Goal: Task Accomplishment & Management: Manage account settings

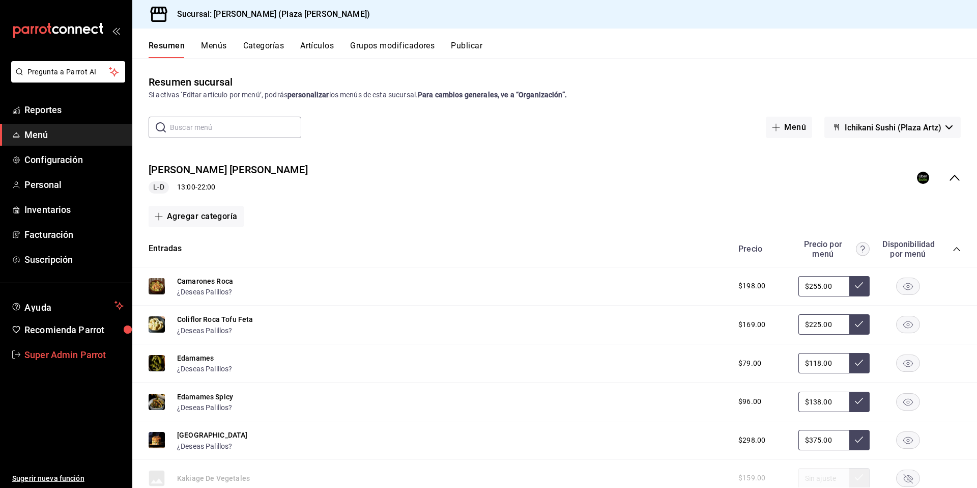
scroll to position [1295, 0]
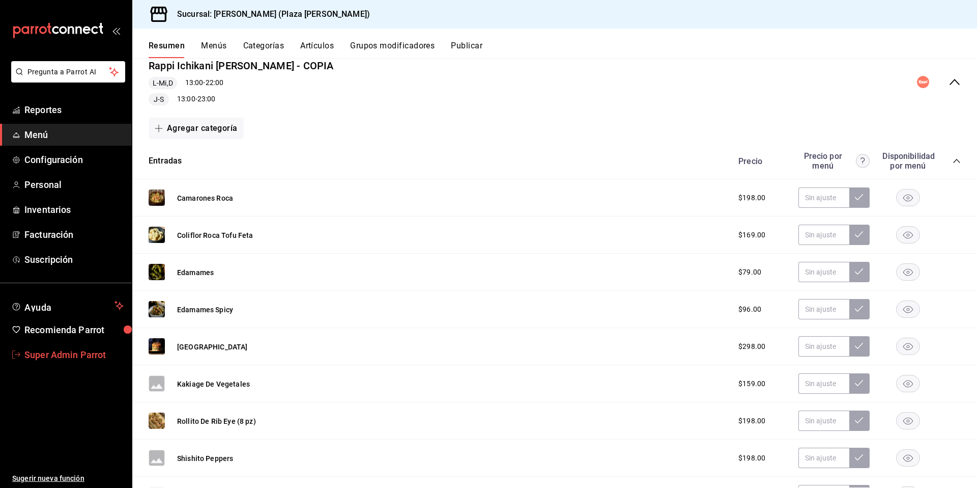
click at [42, 355] on span "Super Admin Parrot" at bounding box center [73, 355] width 99 height 14
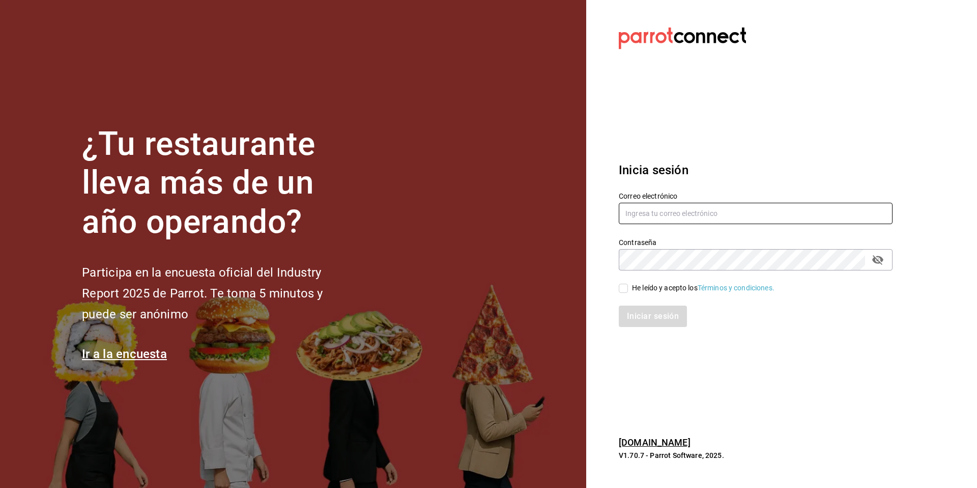
click at [742, 211] on input "text" at bounding box center [756, 213] width 274 height 21
type input "hotaruarcos@costeno.com"
click at [643, 288] on div "He leído y acepto los Términos y condiciones." at bounding box center [703, 287] width 142 height 11
click at [628, 288] on input "He leído y acepto los Términos y condiciones." at bounding box center [623, 287] width 9 height 9
checkbox input "true"
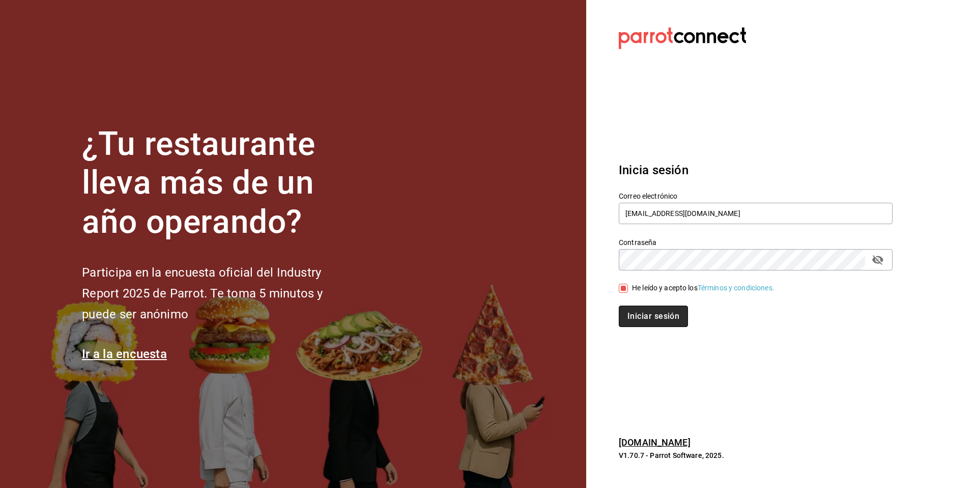
click at [632, 314] on button "Iniciar sesión" at bounding box center [653, 315] width 69 height 21
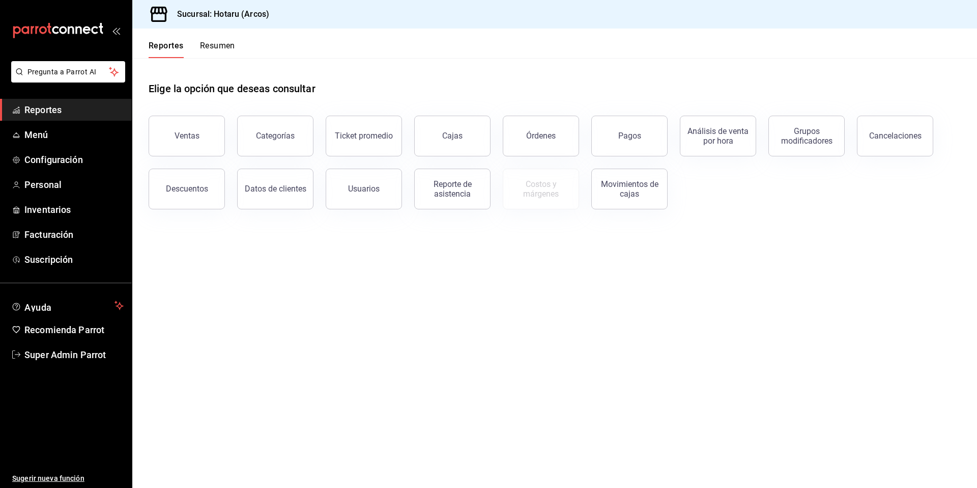
click at [38, 135] on span "Menú" at bounding box center [73, 135] width 99 height 14
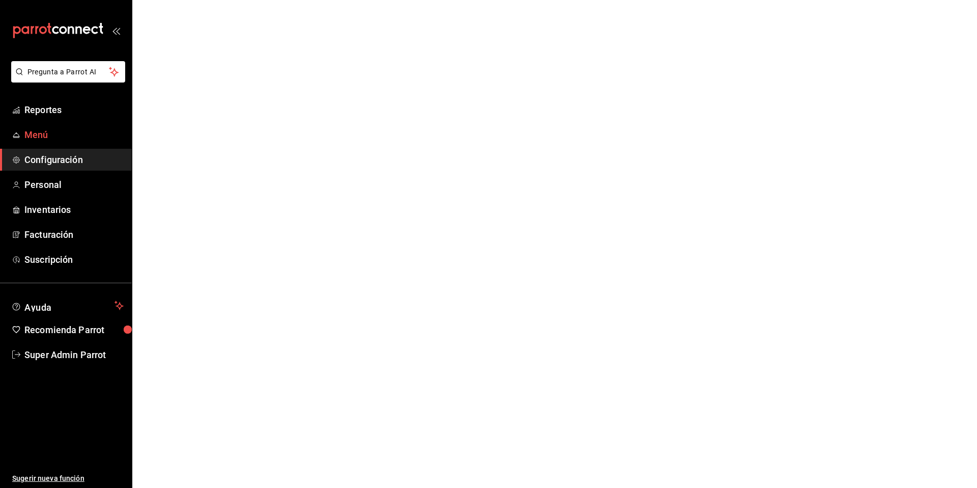
click at [68, 134] on span "Menú" at bounding box center [73, 135] width 99 height 14
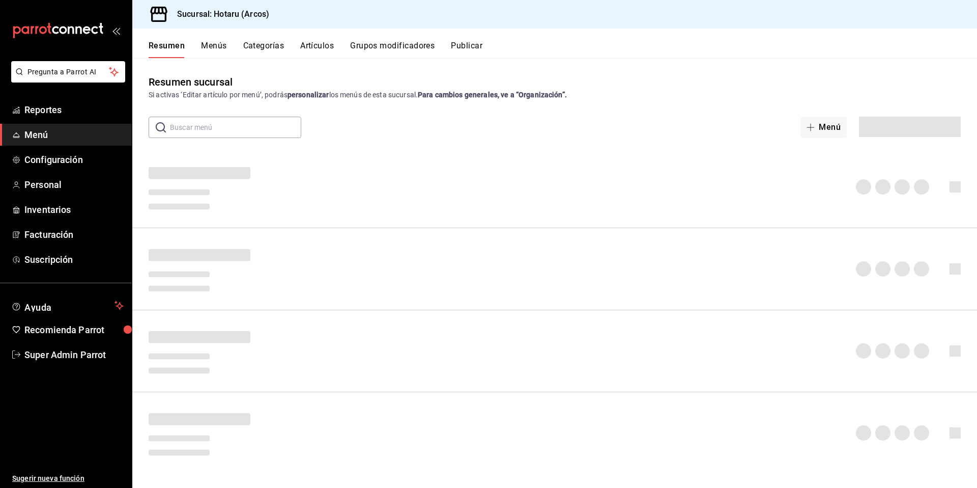
click at [306, 46] on button "Artículos" at bounding box center [317, 49] width 34 height 17
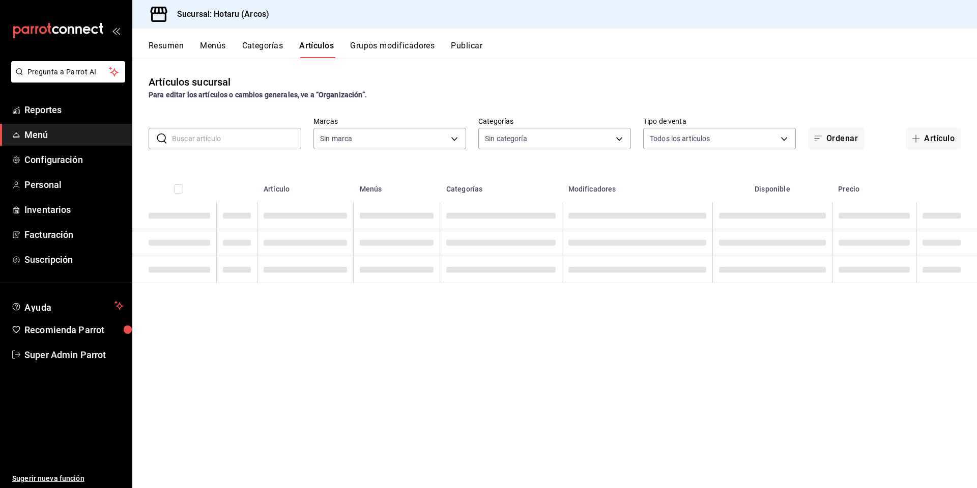
type input "63fd3758-a1b5-4c03-9065-df3279ac1636,22e90613-d08a-4757-a76e-a905fd2e086b,00e97…"
type input "776622e4-7a05-47c6-ac4f-288bb23805c5,088c5992-2a6a-49aa-a30a-79c682d9baec,18867…"
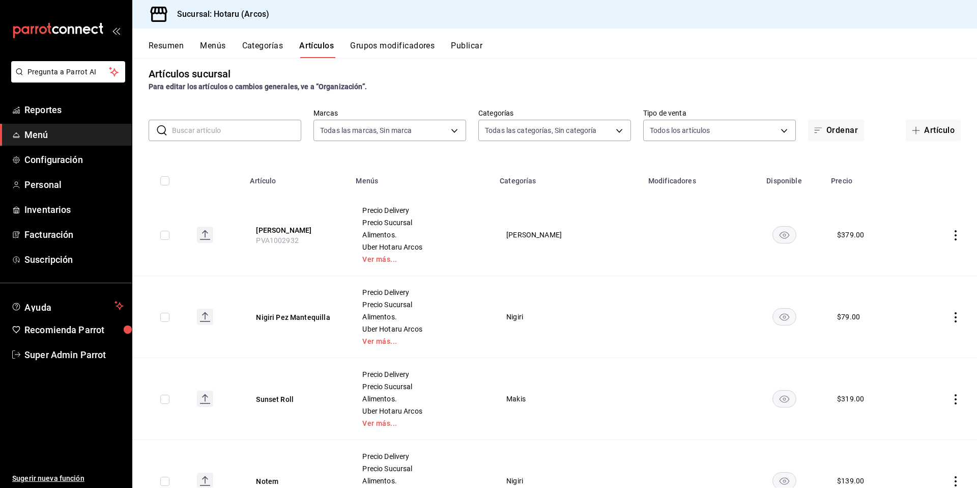
scroll to position [17, 0]
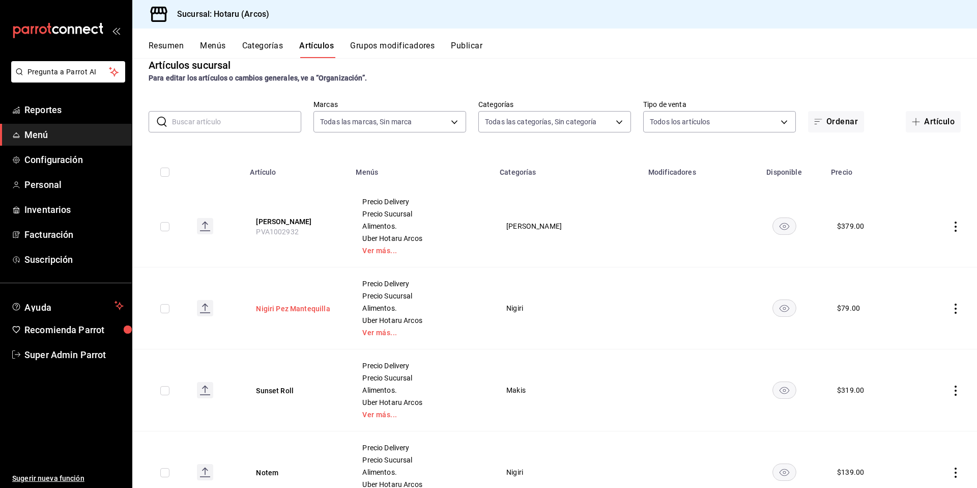
click at [312, 309] on button "Nigiri Pez Mantequilla" at bounding box center [296, 308] width 81 height 10
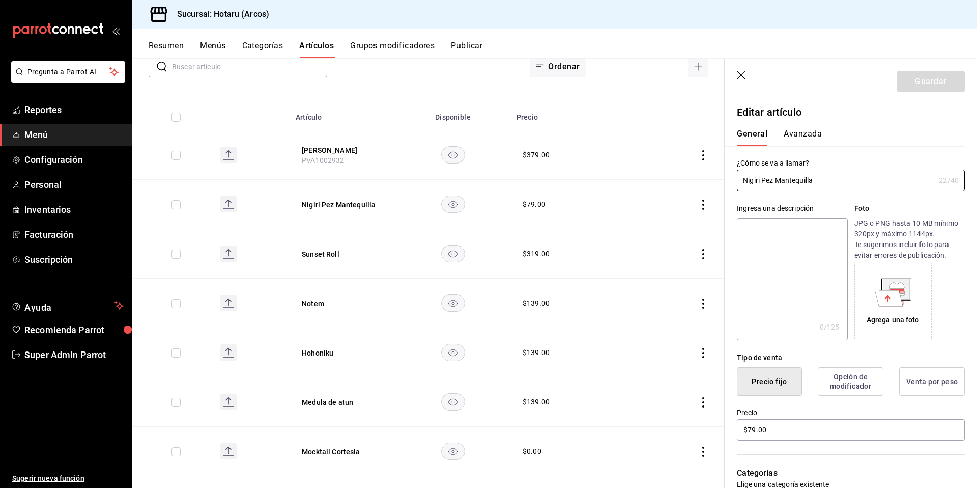
scroll to position [107, 0]
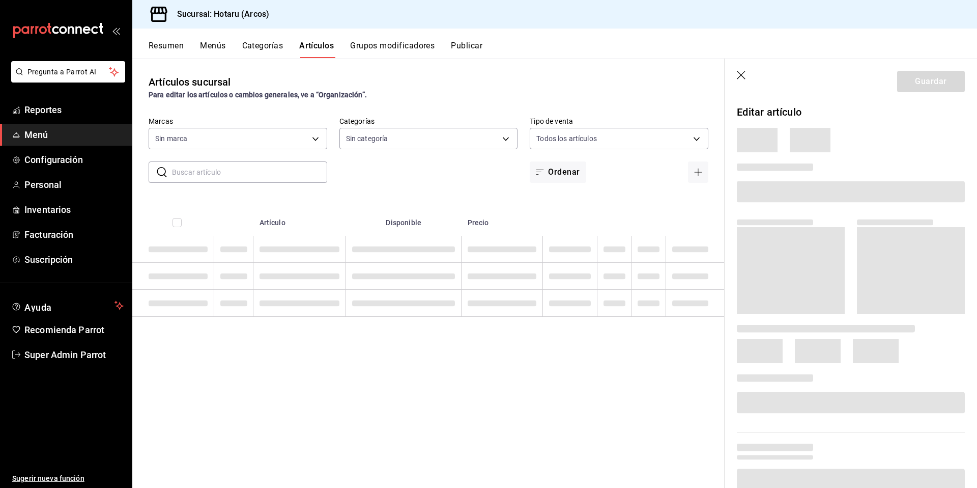
type input "63fd3758-a1b5-4c03-9065-df3279ac1636,22e90613-d08a-4757-a76e-a905fd2e086b,00e97…"
type input "776622e4-7a05-47c6-ac4f-288bb23805c5,088c5992-2a6a-49aa-a30a-79c682d9baec,18867…"
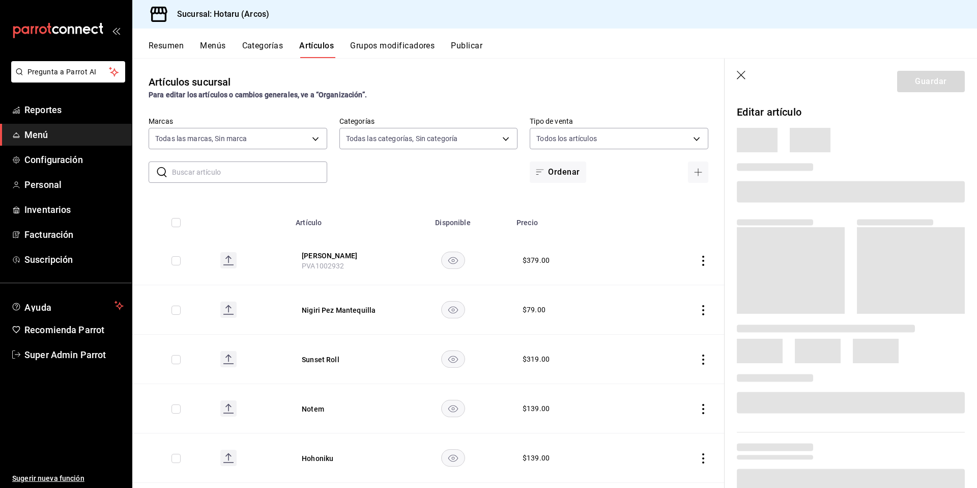
click at [740, 77] on icon "button" at bounding box center [742, 76] width 10 height 10
click at [746, 76] on icon "button" at bounding box center [742, 76] width 10 height 10
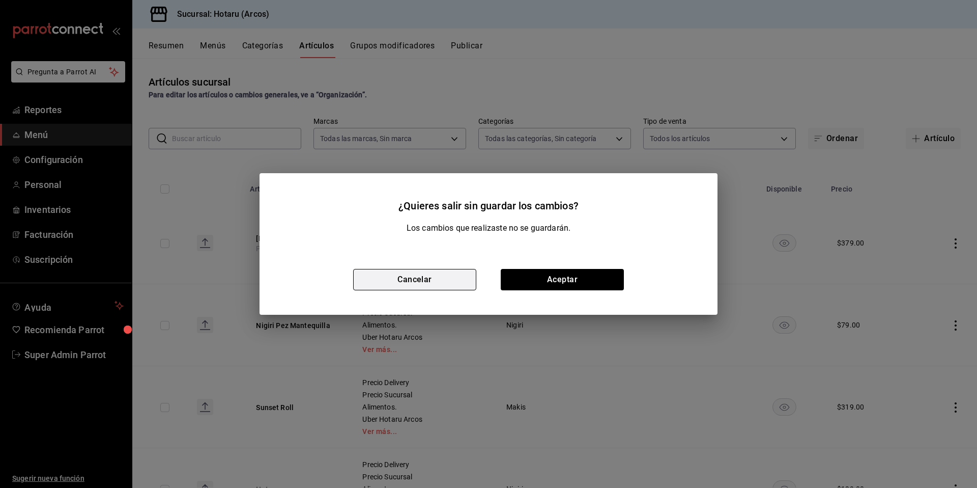
click at [456, 281] on button "Cancelar" at bounding box center [414, 279] width 123 height 21
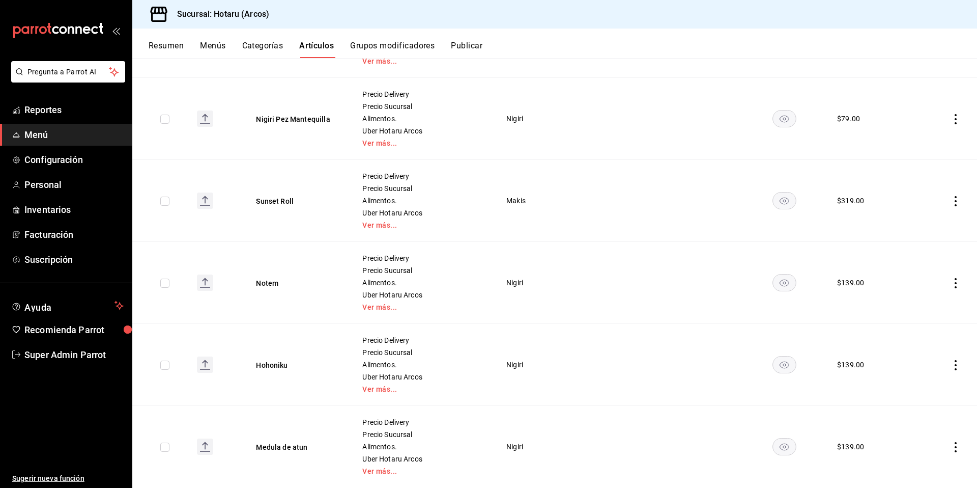
scroll to position [216, 0]
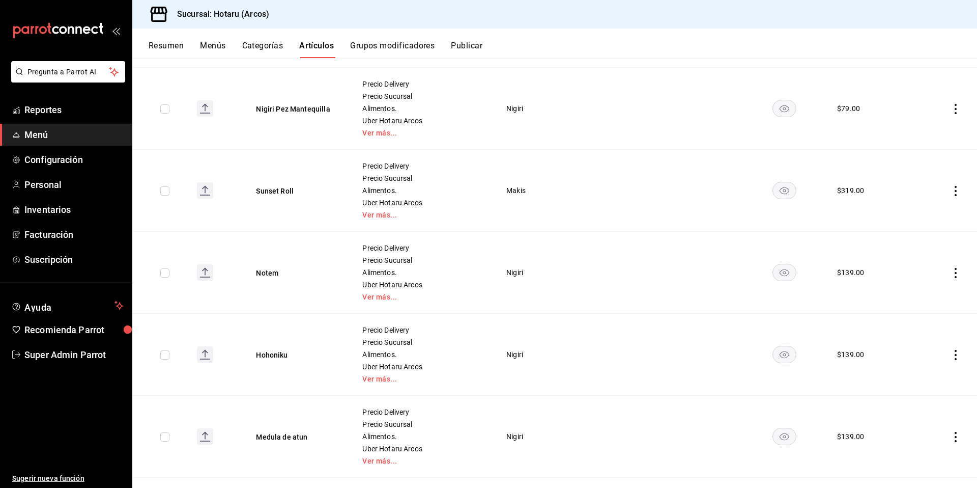
click at [43, 171] on ul "Reportes Menú Configuración Personal Inventarios Facturación Suscripción" at bounding box center [66, 184] width 132 height 171
click at [44, 165] on span "Configuración" at bounding box center [73, 160] width 99 height 14
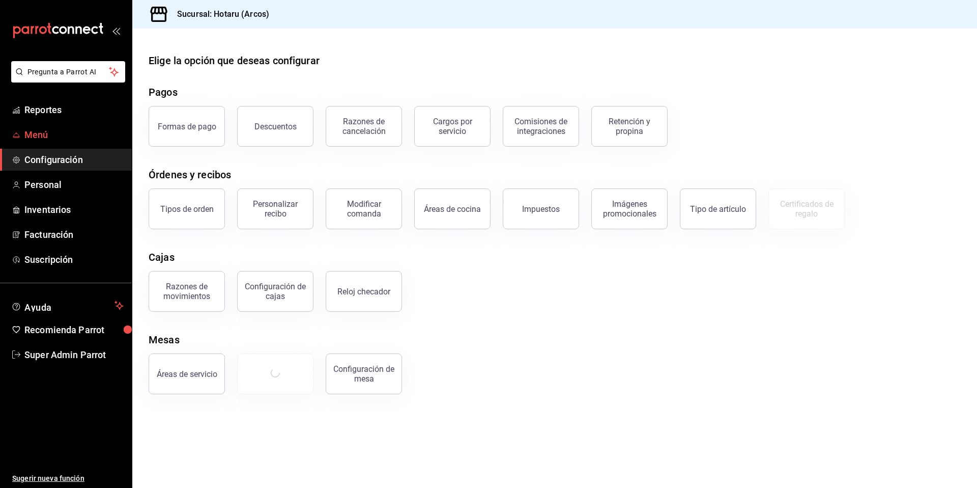
click at [43, 141] on span "Menú" at bounding box center [73, 135] width 99 height 14
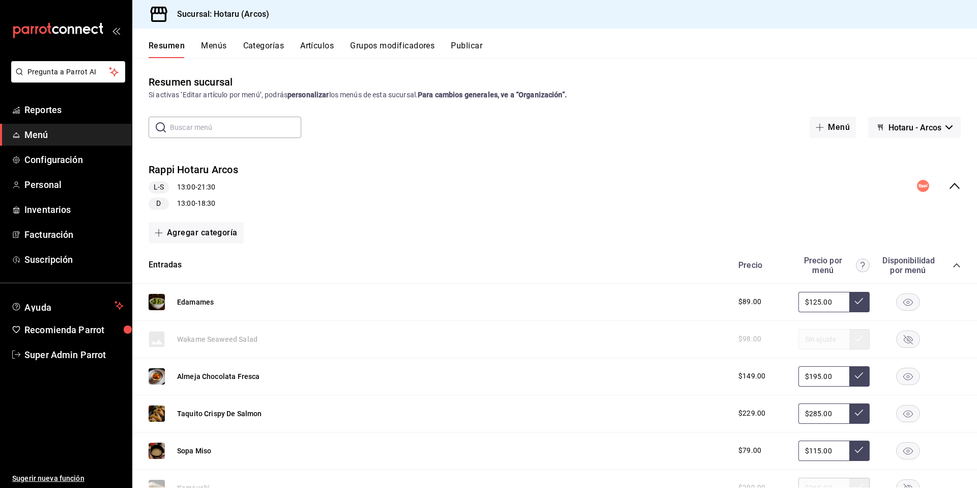
click at [322, 49] on button "Artículos" at bounding box center [317, 49] width 34 height 17
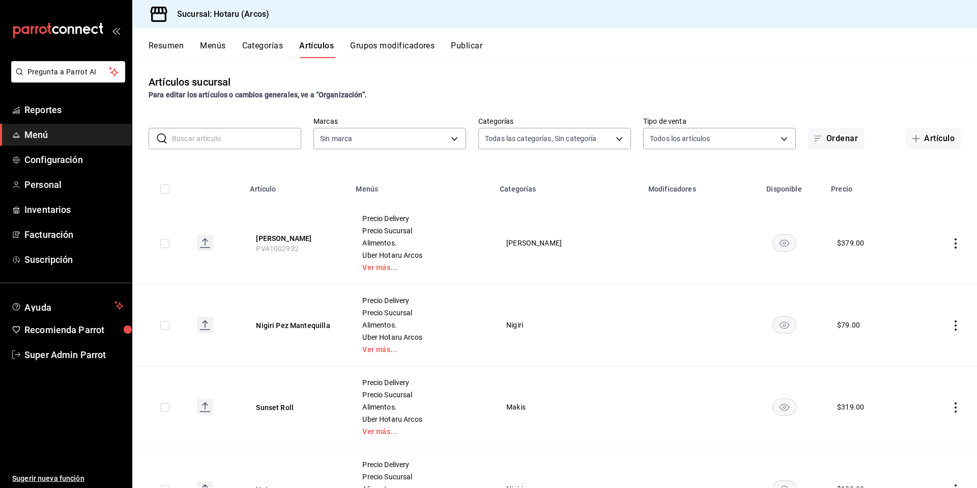
type input "776622e4-7a05-47c6-ac4f-288bb23805c5,088c5992-2a6a-49aa-a30a-79c682d9baec,18867…"
type input "63fd3758-a1b5-4c03-9065-df3279ac1636,22e90613-d08a-4757-a76e-a905fd2e086b,00e97…"
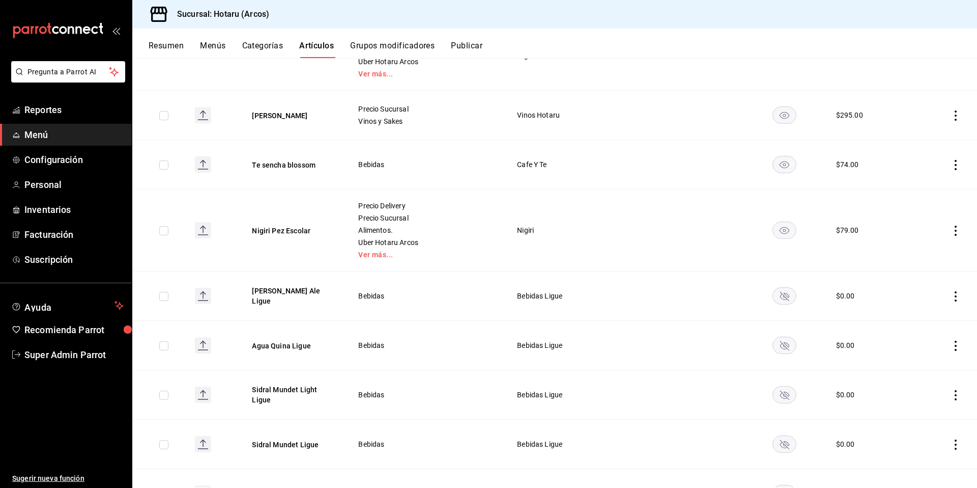
scroll to position [2485, 0]
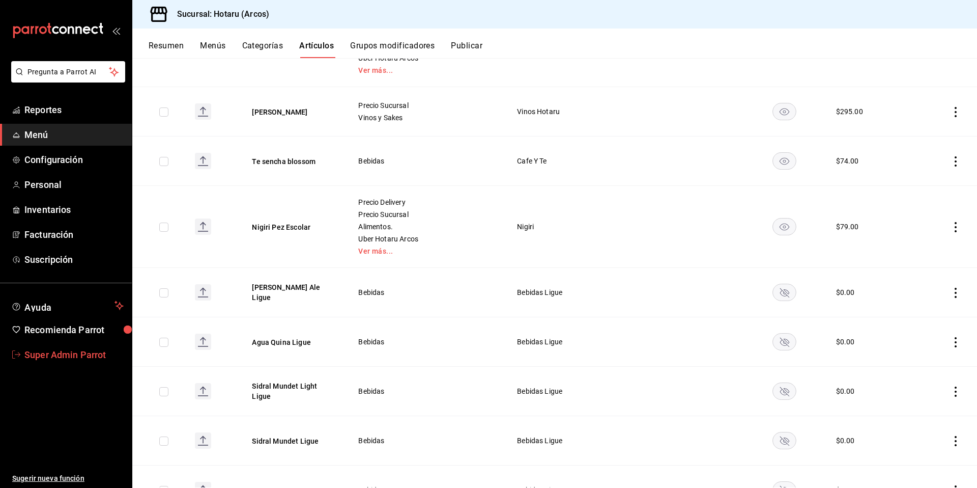
click at [85, 345] on link "Super Admin Parrot" at bounding box center [66, 355] width 132 height 22
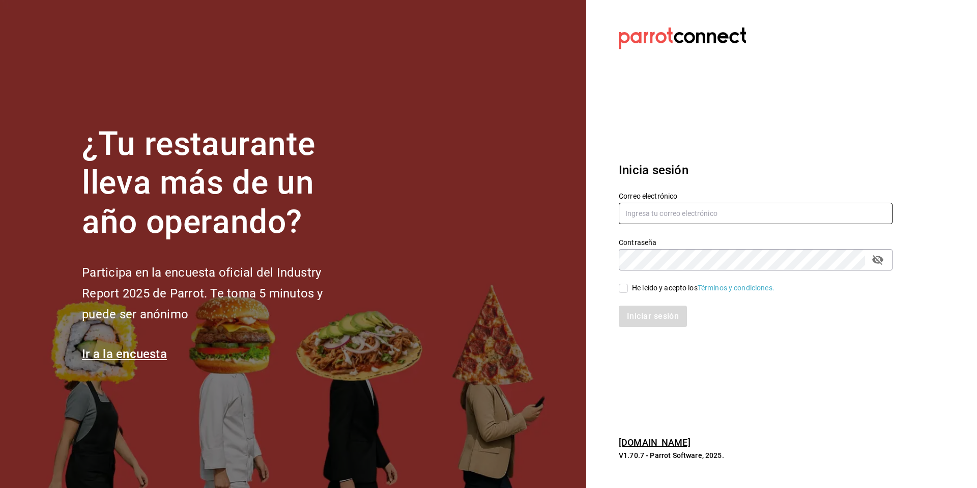
click at [659, 211] on input "text" at bounding box center [756, 213] width 274 height 21
paste input "tacoscentral@colinas.com"
type input "tacoscentral@colinas.com"
click at [643, 289] on div "He leído y acepto los Términos y condiciones." at bounding box center [703, 287] width 142 height 11
click at [628, 289] on input "He leído y acepto los Términos y condiciones." at bounding box center [623, 287] width 9 height 9
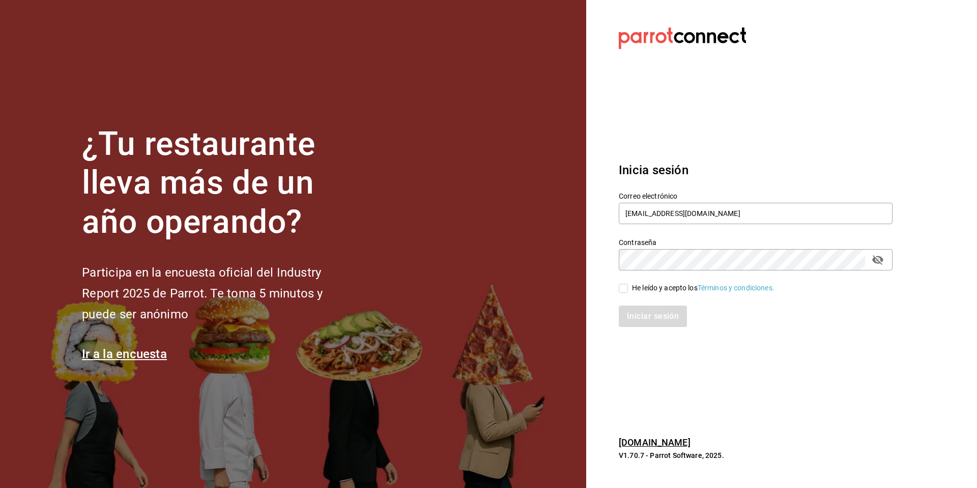
checkbox input "true"
click at [643, 324] on button "Iniciar sesión" at bounding box center [653, 315] width 69 height 21
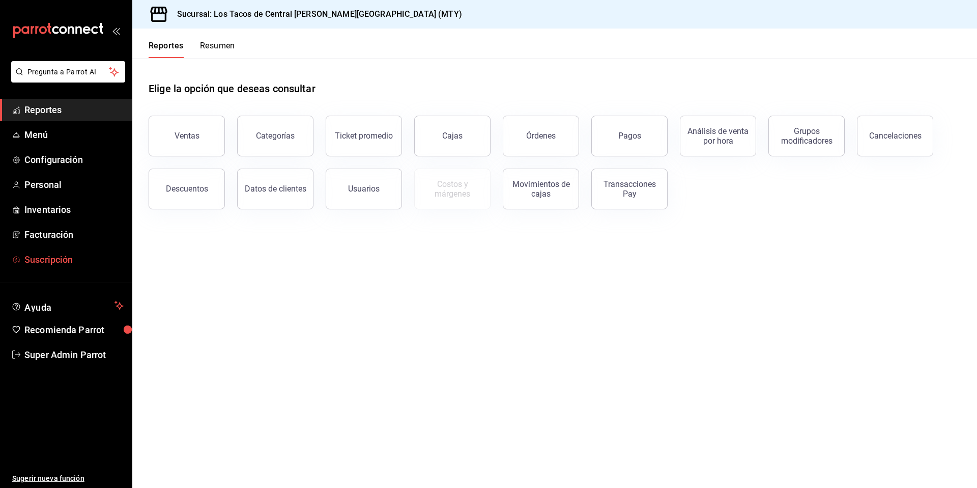
click at [64, 261] on span "Suscripción" at bounding box center [73, 259] width 99 height 14
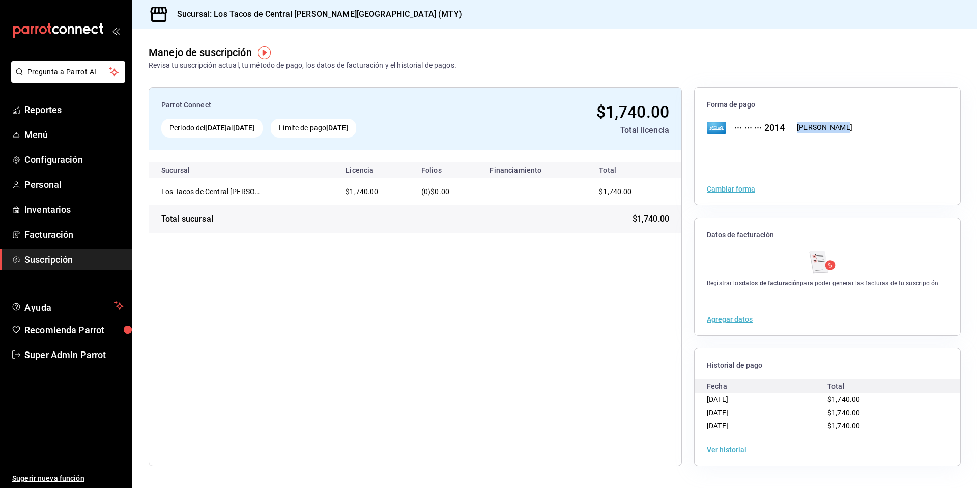
drag, startPoint x: 794, startPoint y: 129, endPoint x: 840, endPoint y: 130, distance: 45.3
click at [840, 130] on div "··· ··· ··· 2014 Jessica Gonzalez Alcaraz" at bounding box center [780, 128] width 146 height 16
click at [842, 147] on div at bounding box center [828, 154] width 266 height 37
click at [33, 105] on span "Reportes" at bounding box center [73, 110] width 99 height 14
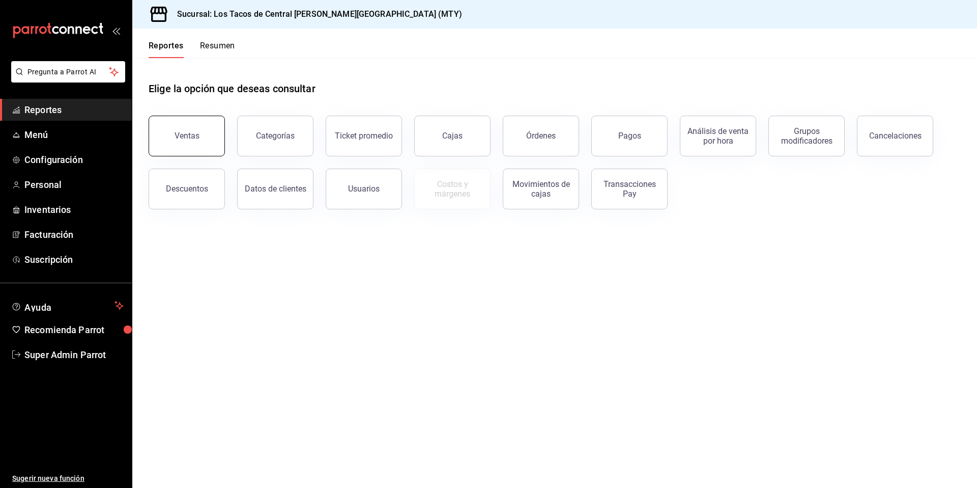
click at [177, 135] on div "Ventas" at bounding box center [187, 136] width 25 height 10
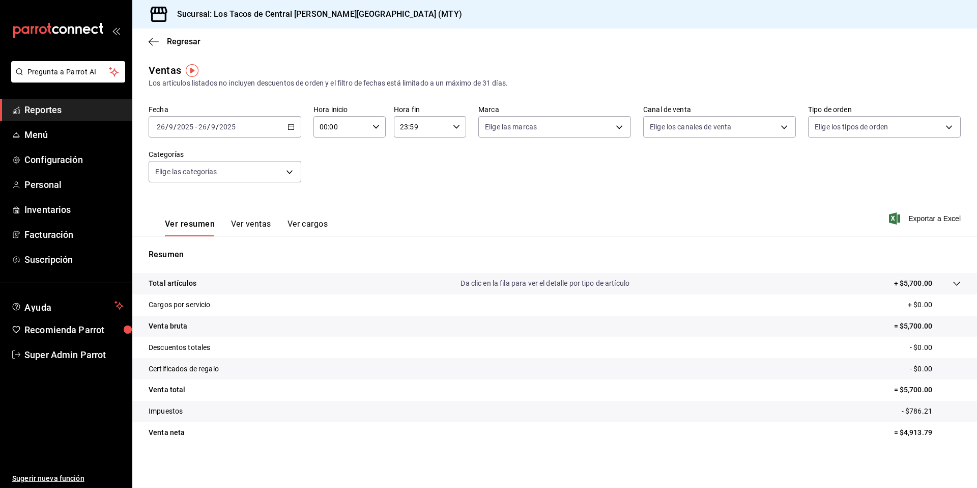
click at [254, 223] on button "Ver ventas" at bounding box center [251, 227] width 40 height 17
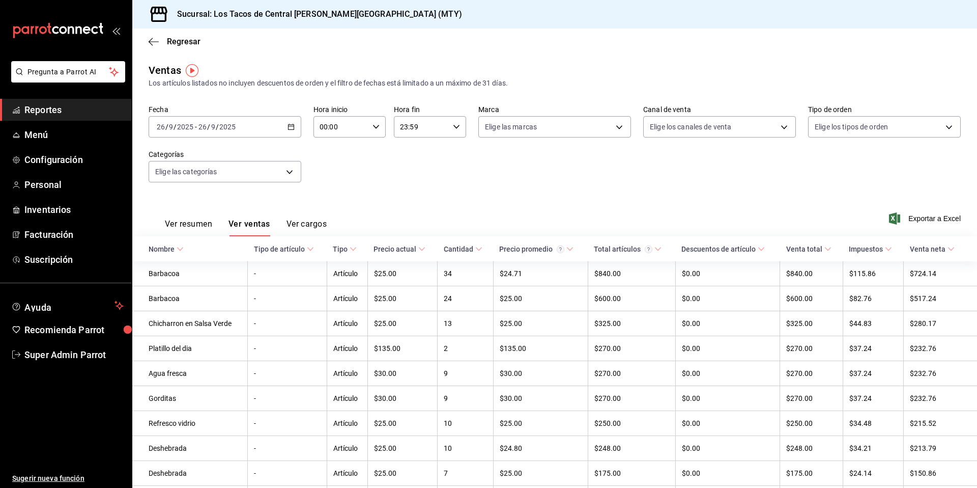
click at [295, 130] on div "2025-09-26 26 / 9 / 2025 - 2025-09-26 26 / 9 / 2025" at bounding box center [225, 126] width 153 height 21
click at [206, 148] on li "Hoy" at bounding box center [196, 157] width 95 height 23
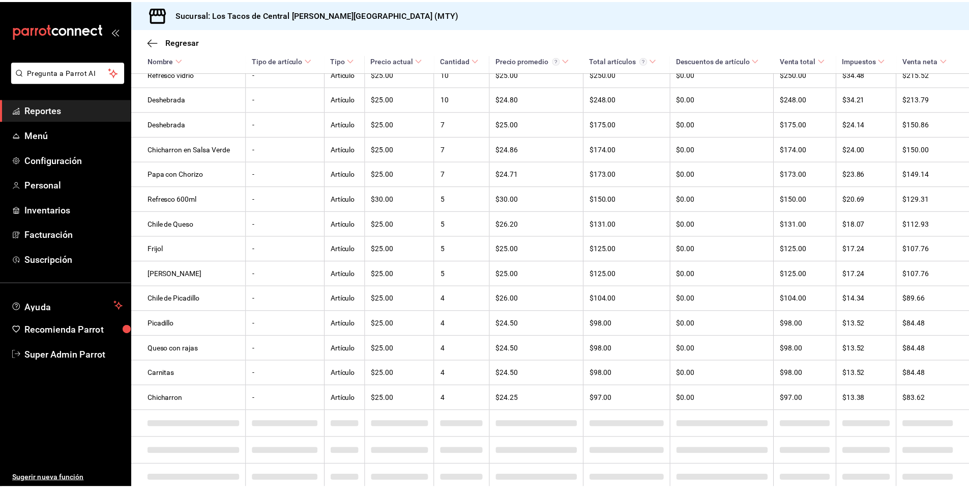
scroll to position [409, 0]
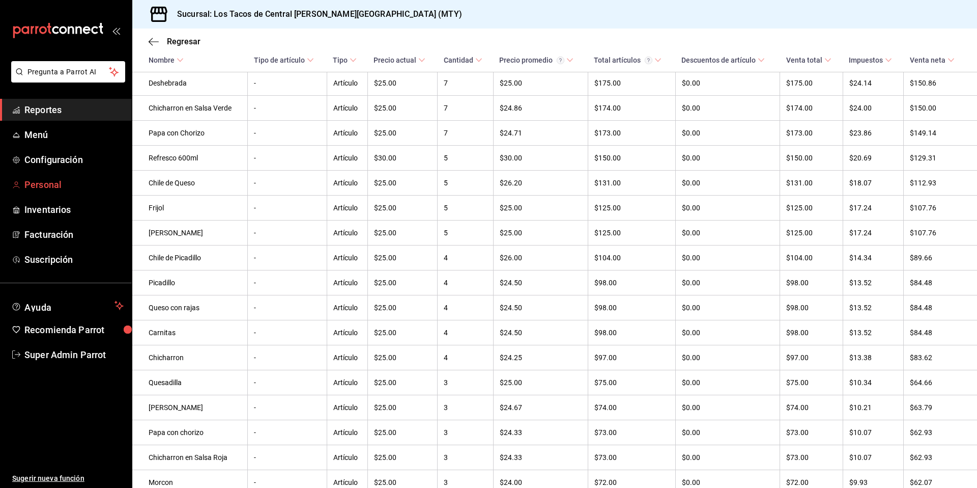
click at [48, 187] on span "Personal" at bounding box center [73, 185] width 99 height 14
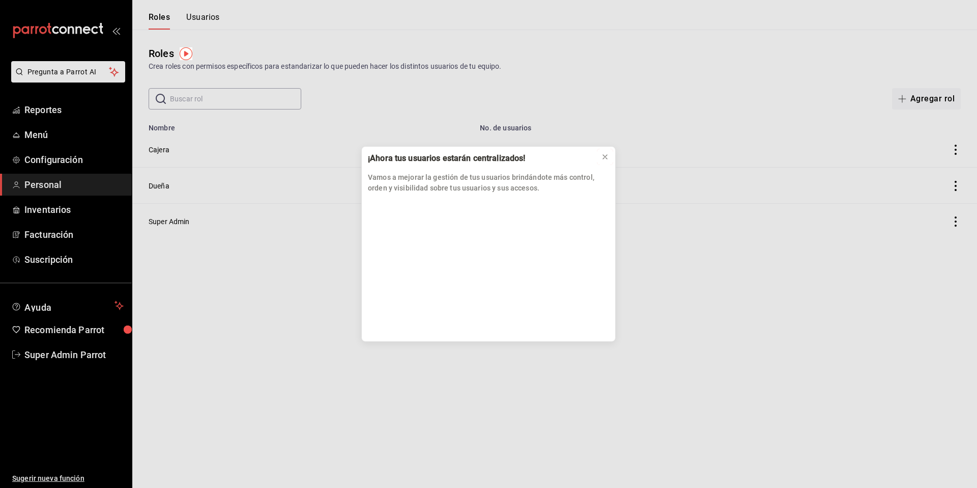
click at [604, 159] on icon at bounding box center [605, 157] width 8 height 8
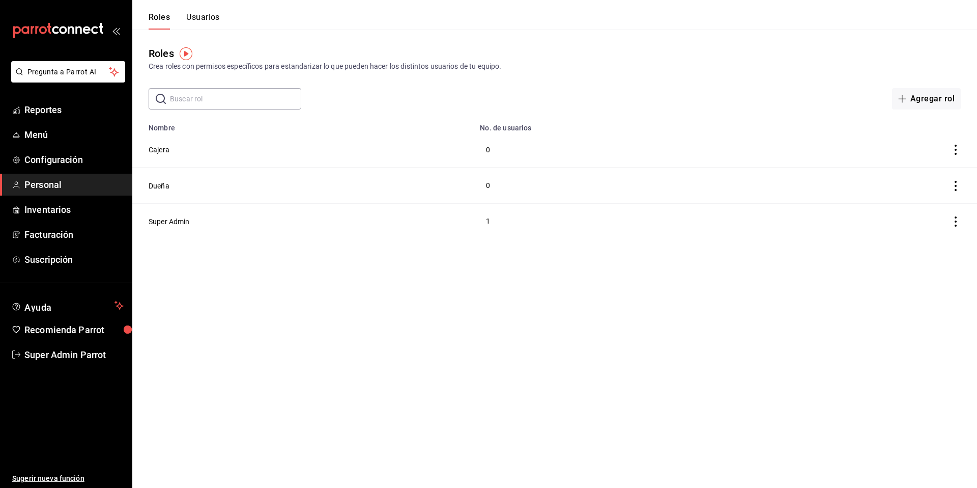
click at [160, 215] on td "Super Admin" at bounding box center [302, 221] width 341 height 36
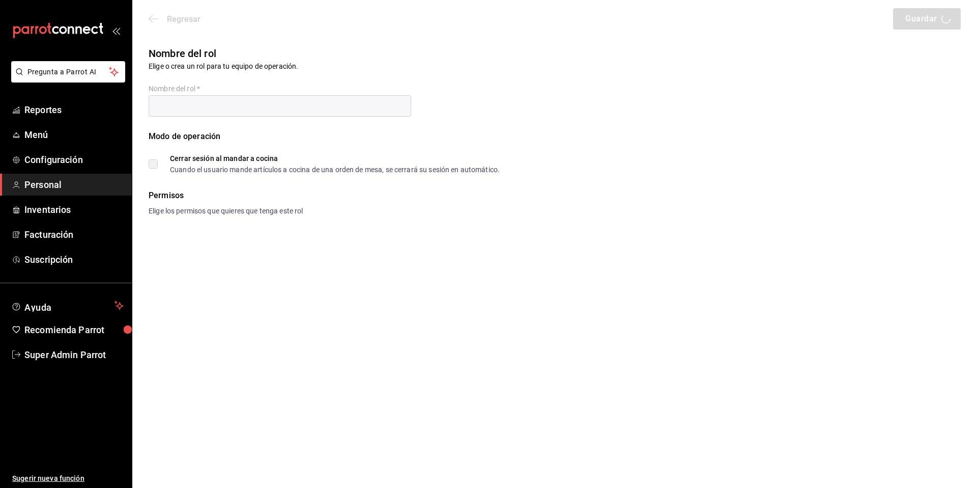
type input "Super Admin"
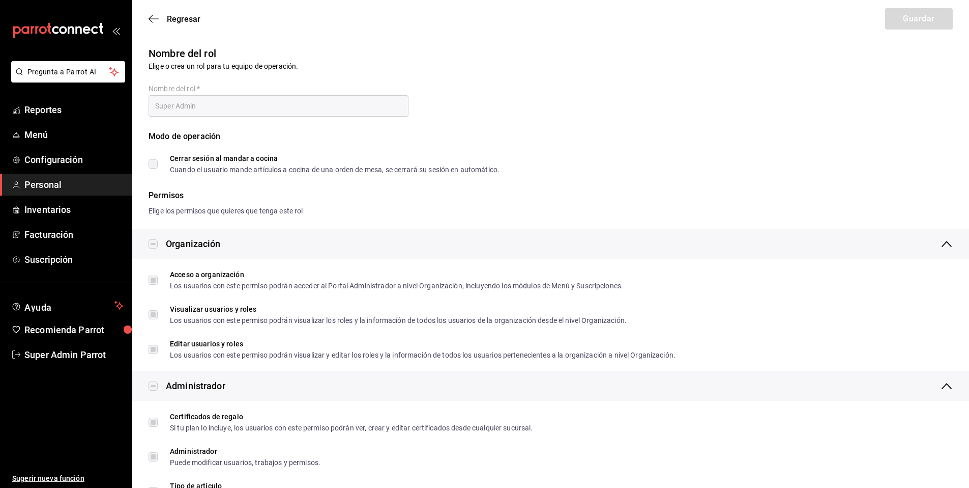
click at [186, 24] on div "Regresar Guardar" at bounding box center [550, 19] width 837 height 38
click at [187, 18] on span "Regresar" at bounding box center [184, 19] width 34 height 10
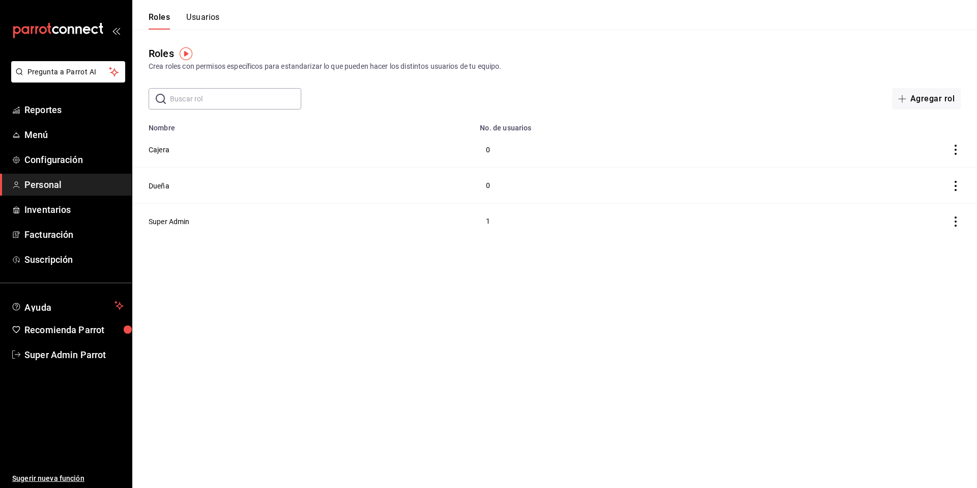
click at [203, 13] on button "Usuarios" at bounding box center [203, 20] width 34 height 17
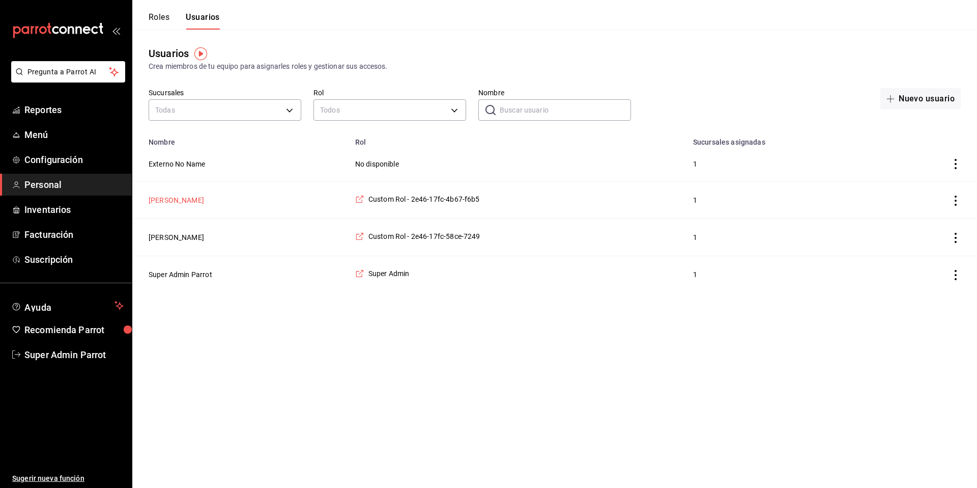
click at [185, 201] on button "Jessica Gonzalez" at bounding box center [176, 200] width 55 height 10
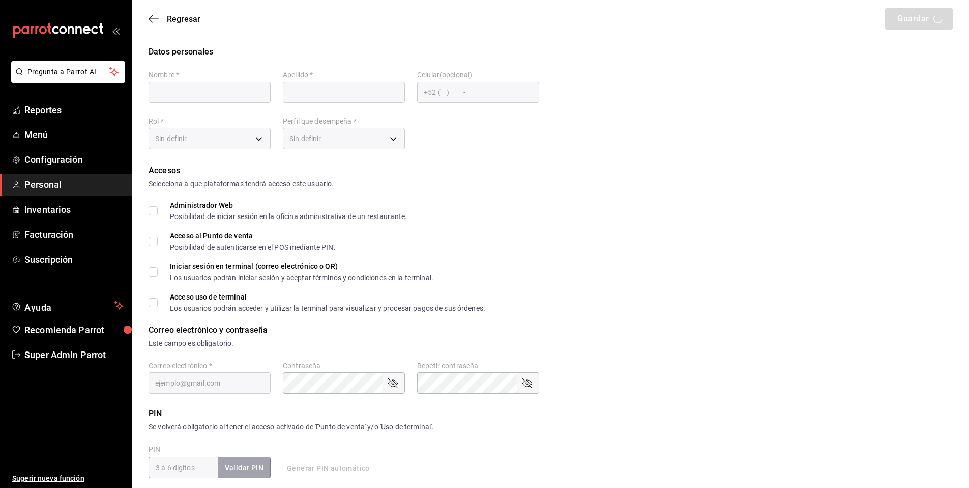
type input "Jessica"
type input "Gonzalez"
checkbox input "true"
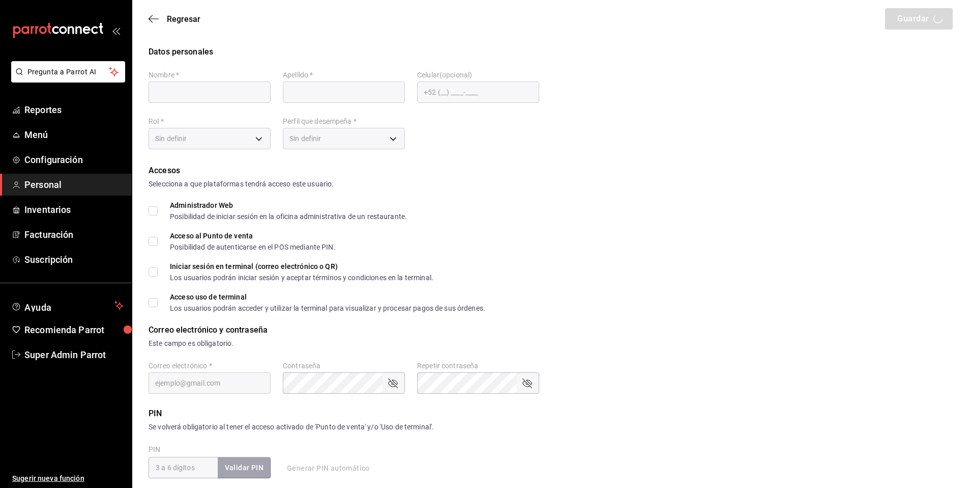
type input "jessica.gzz86@gmail.com"
type input "8026"
checkbox input "true"
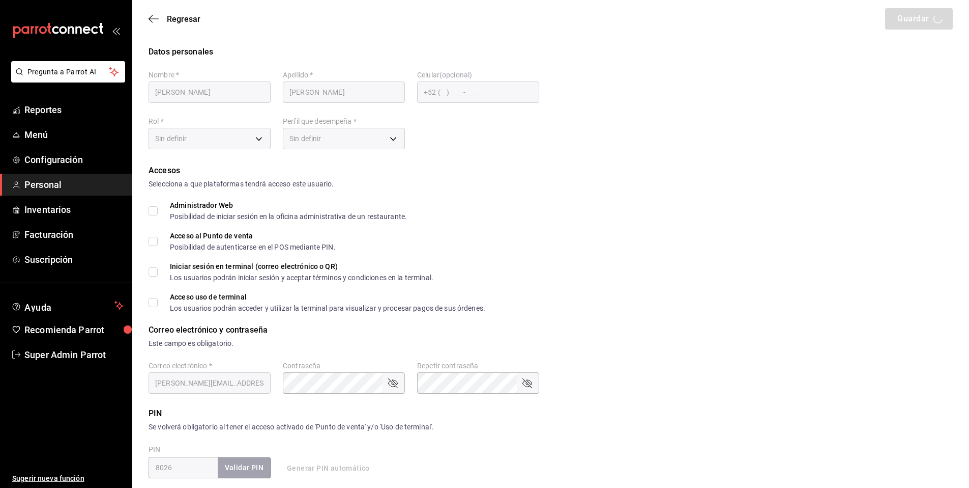
type input "+52 (52) 8182-8082"
type input "3ef177a9-84d4-4b04-8036-132840588b3c"
type input "UNDEFINED"
checkbox input "true"
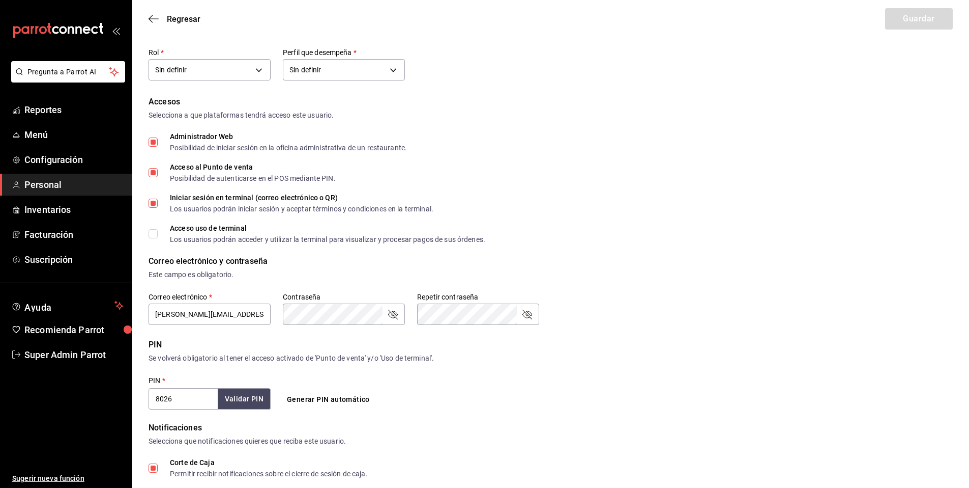
scroll to position [70, 0]
click at [247, 312] on input "jessica.gzz86@gmail.com" at bounding box center [210, 312] width 122 height 21
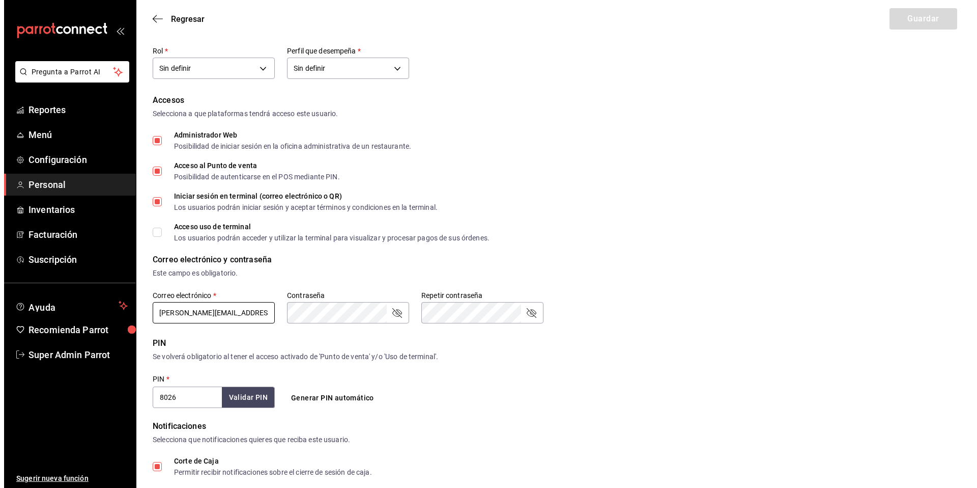
scroll to position [0, 0]
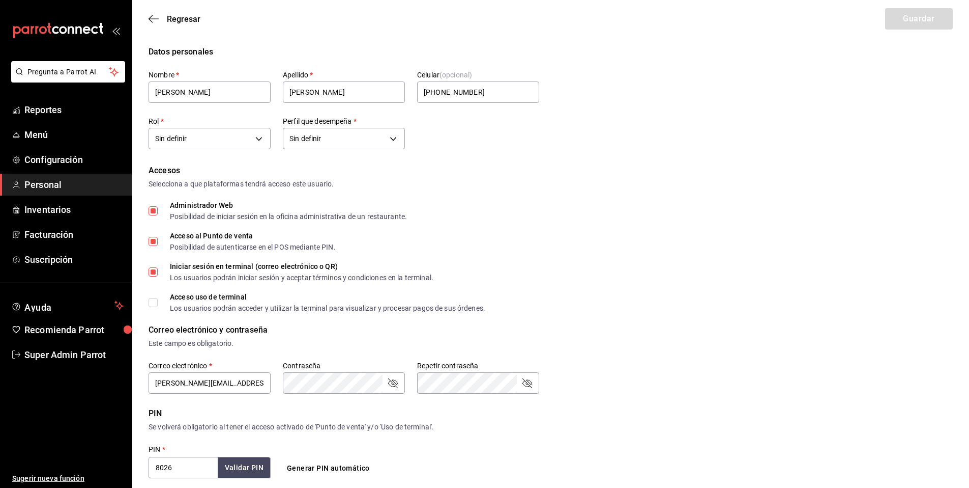
click at [62, 185] on span "Personal" at bounding box center [73, 185] width 99 height 14
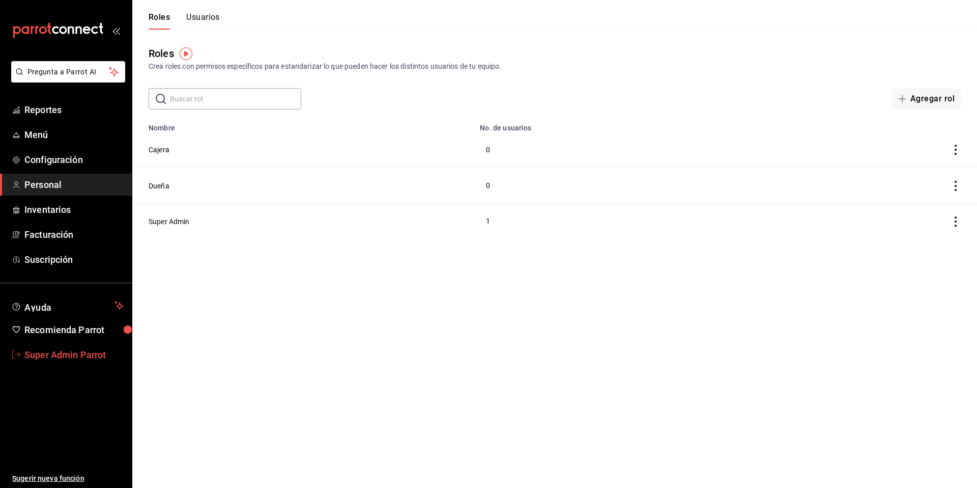
click at [89, 353] on span "Super Admin Parrot" at bounding box center [73, 355] width 99 height 14
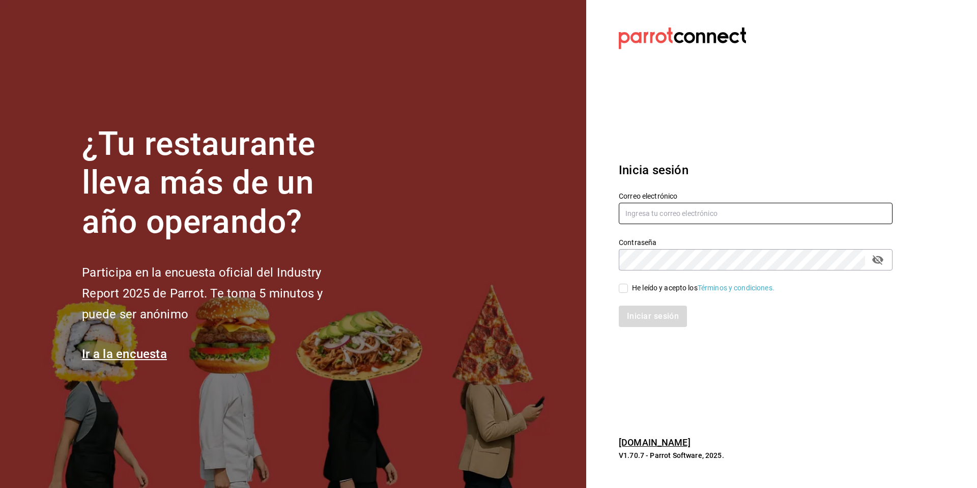
click at [657, 206] on input "text" at bounding box center [756, 213] width 274 height 21
type input "hotaruarcos@costeno.com"
click at [629, 287] on span "He leído y acepto los Términos y condiciones." at bounding box center [701, 287] width 147 height 11
click at [628, 287] on input "He leído y acepto los Términos y condiciones." at bounding box center [623, 287] width 9 height 9
checkbox input "true"
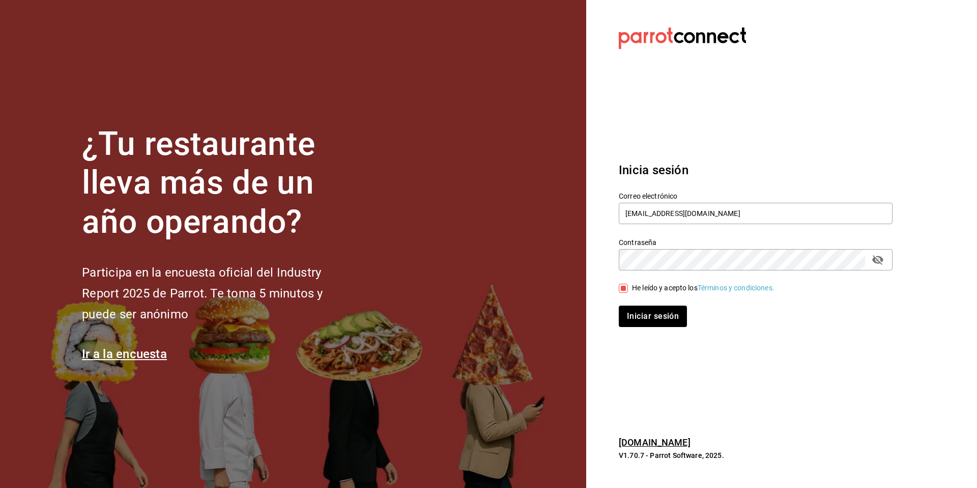
click at [637, 330] on div "Inicia sesión Correo electrónico hotaruarcos@costeno.com Contraseña Contraseña …" at bounding box center [756, 244] width 274 height 191
click at [635, 326] on button "Iniciar sesión" at bounding box center [653, 315] width 69 height 21
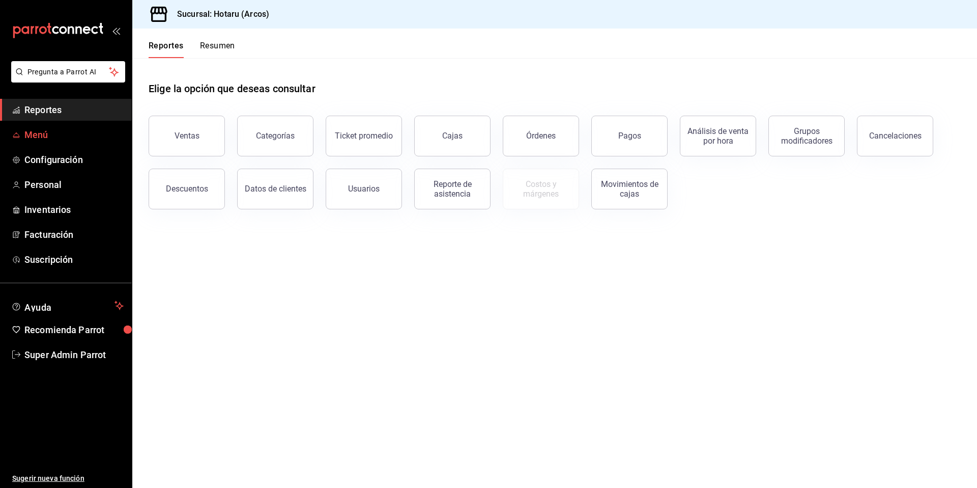
click at [39, 134] on span "Menú" at bounding box center [73, 135] width 99 height 14
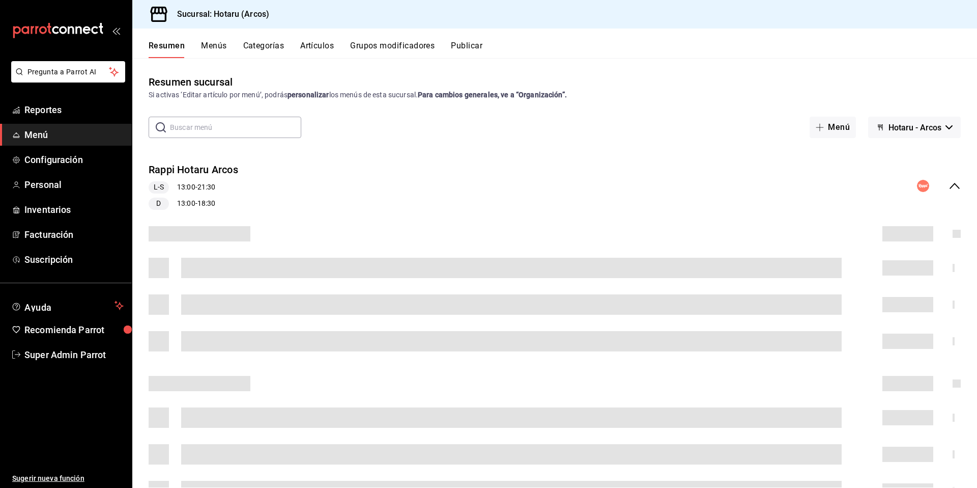
click at [327, 50] on button "Artículos" at bounding box center [317, 49] width 34 height 17
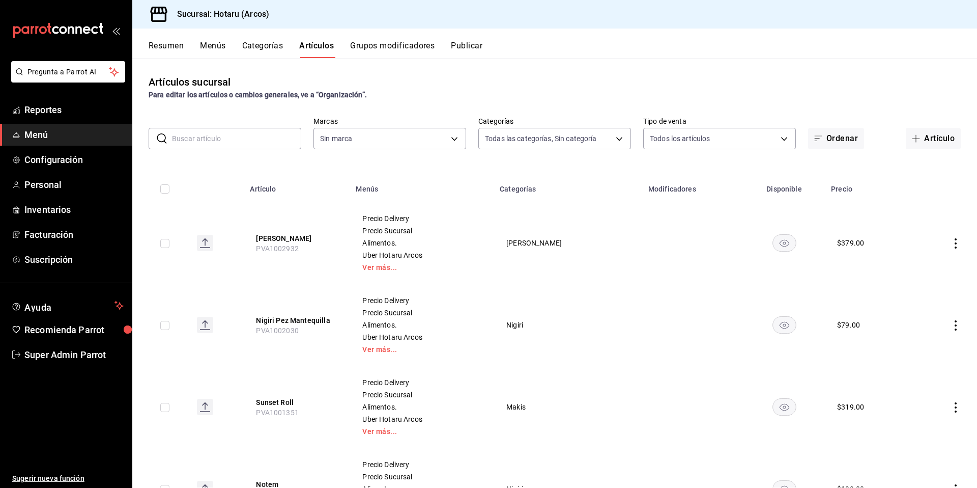
type input "776622e4-7a05-47c6-ac4f-288bb23805c5,088c5992-2a6a-49aa-a30a-79c682d9baec,18867…"
type input "63fd3758-a1b5-4c03-9065-df3279ac1636,22e90613-d08a-4757-a76e-a905fd2e086b,00e97…"
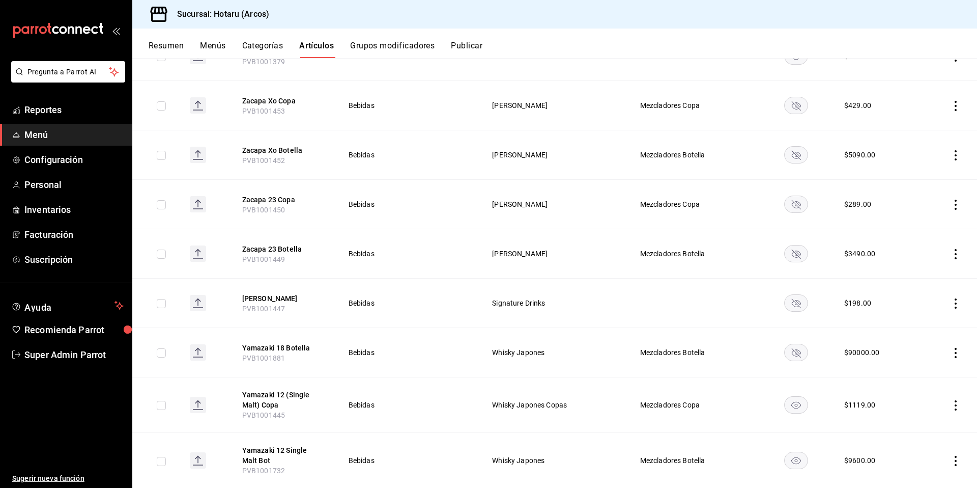
scroll to position [5831, 0]
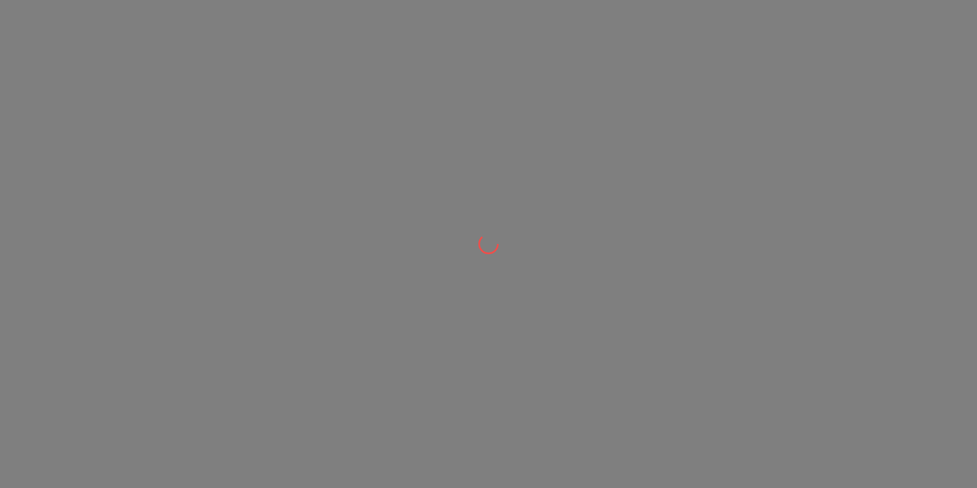
click at [145, 88] on div at bounding box center [488, 244] width 977 height 488
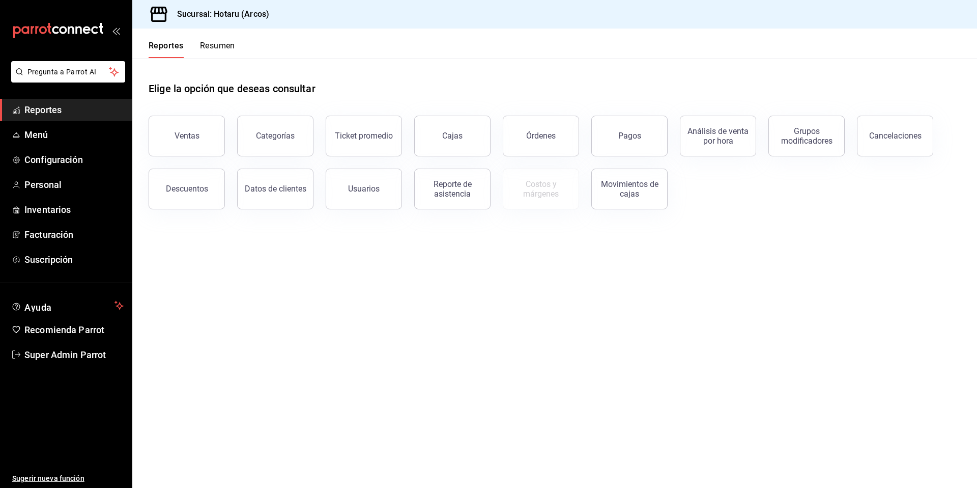
click at [57, 357] on span "Super Admin Parrot" at bounding box center [73, 355] width 99 height 14
click at [61, 352] on html "Pregunta a Parrot AI Reportes Menú Configuración Personal Inventarios Facturaci…" at bounding box center [488, 244] width 977 height 488
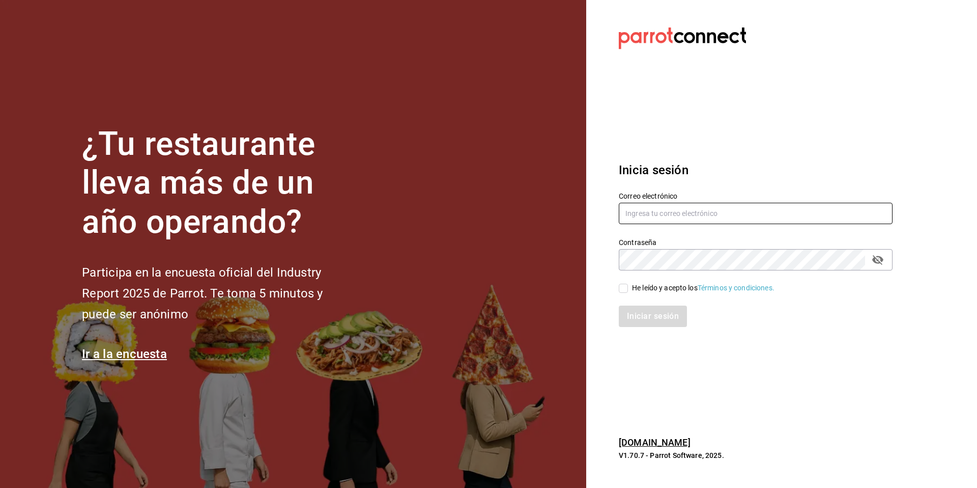
click at [700, 215] on input "text" at bounding box center [756, 213] width 274 height 21
type input "hotarumitikah@costeno.com"
click at [651, 288] on div "He leído y acepto los Términos y condiciones." at bounding box center [703, 287] width 142 height 11
click at [628, 288] on input "He leído y acepto los Términos y condiciones." at bounding box center [623, 287] width 9 height 9
checkbox input "true"
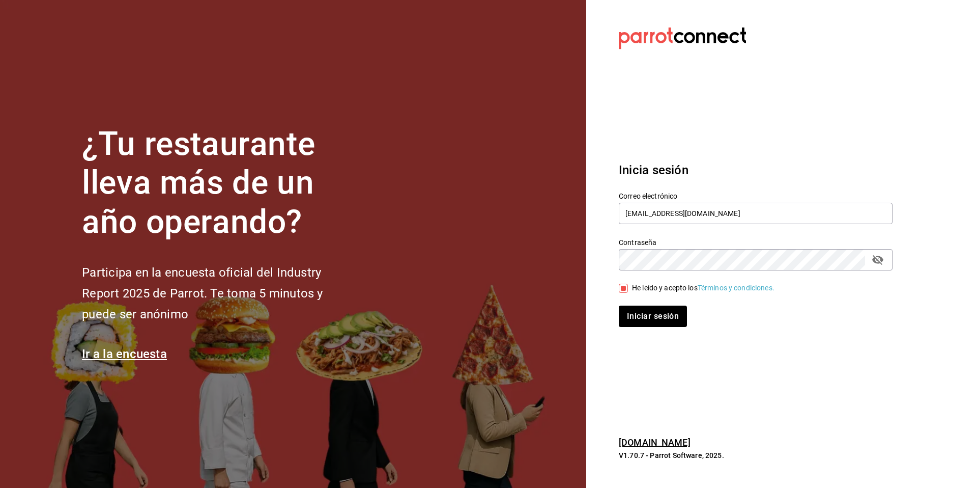
click at [638, 331] on div "Inicia sesión Correo electrónico hotarumitikah@costeno.com Contraseña Contraseñ…" at bounding box center [756, 244] width 274 height 191
click at [641, 313] on button "Iniciar sesión" at bounding box center [653, 315] width 69 height 21
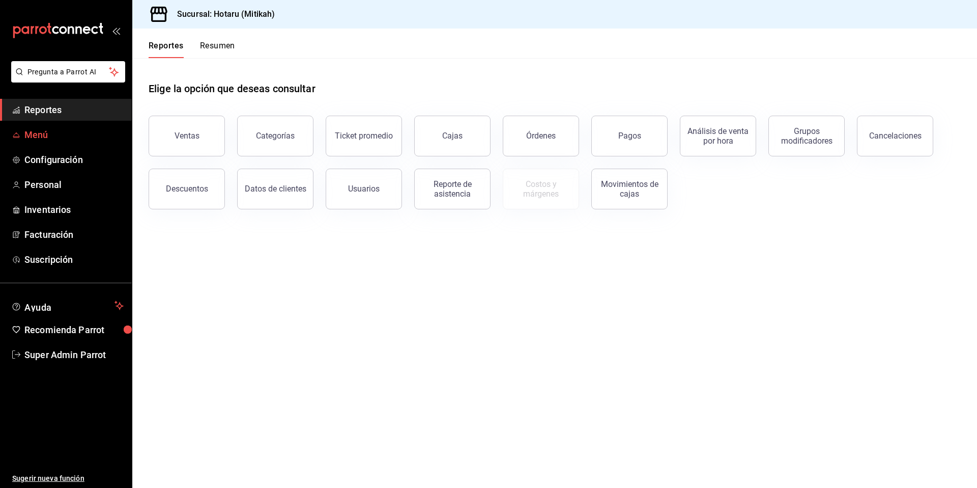
click at [48, 131] on span "Menú" at bounding box center [73, 135] width 99 height 14
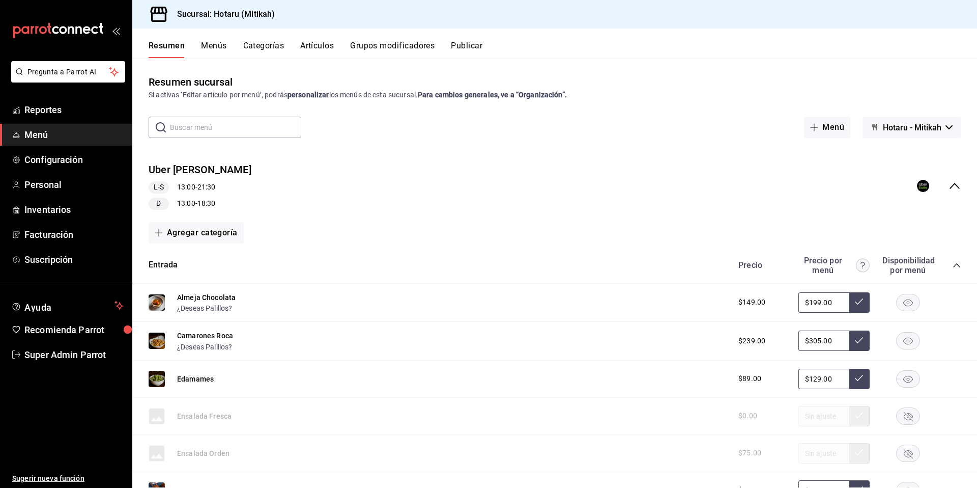
click at [949, 183] on icon "collapse-menu-row" at bounding box center [955, 186] width 12 height 12
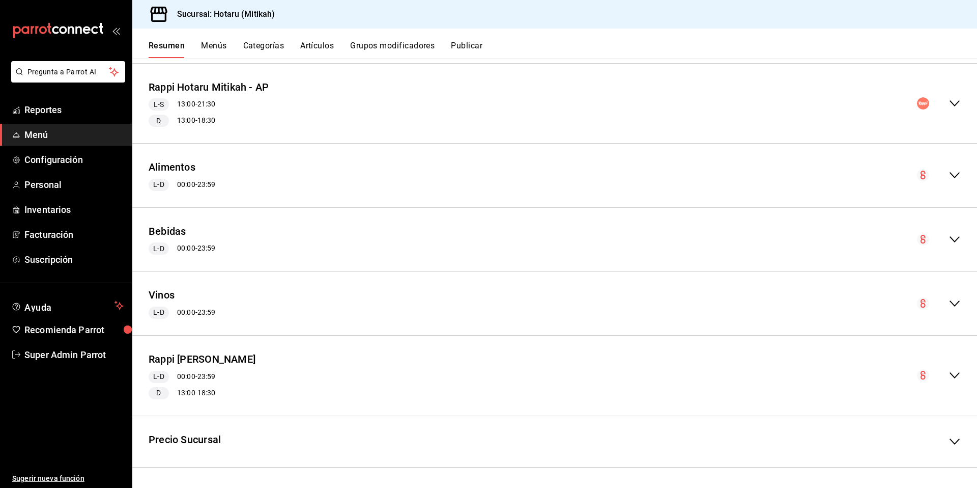
scroll to position [163, 0]
click at [242, 357] on button "Rappi [PERSON_NAME]" at bounding box center [202, 358] width 107 height 15
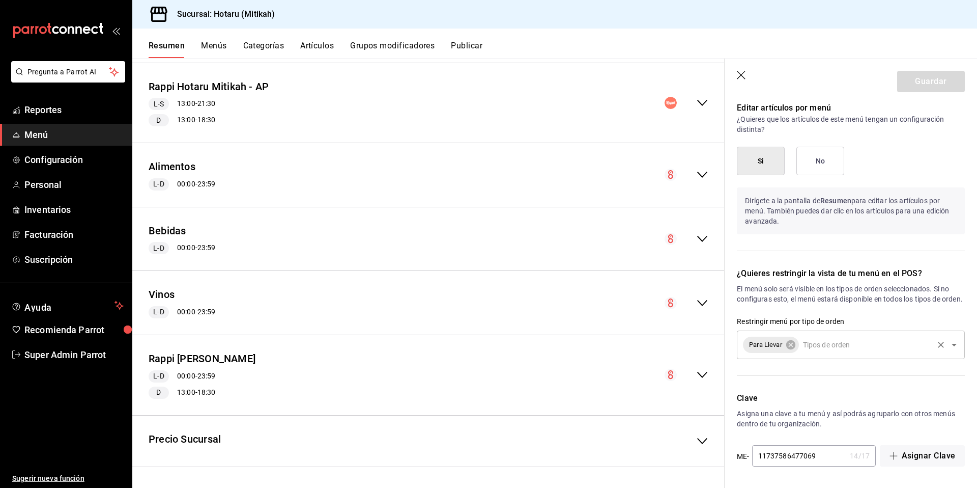
scroll to position [817, 0]
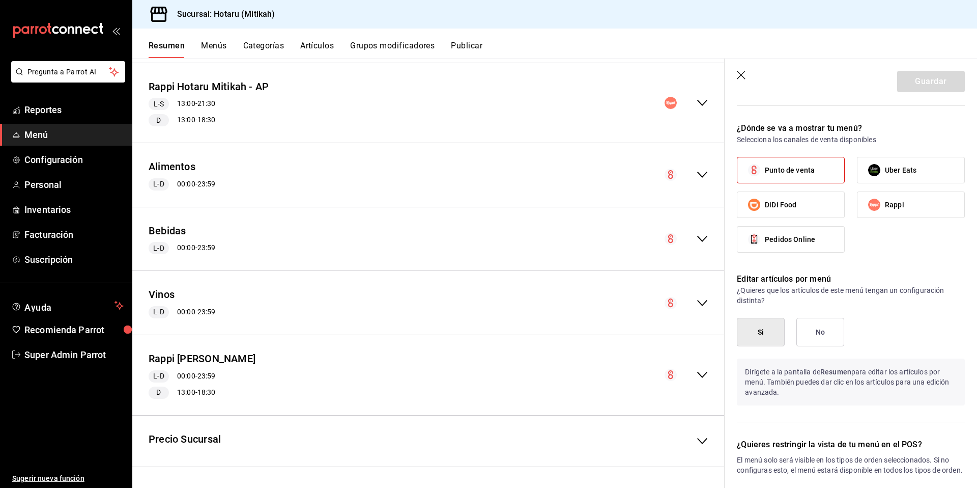
click at [796, 173] on span "Punto de venta" at bounding box center [790, 170] width 50 height 11
click at [765, 173] on input "Punto de venta" at bounding box center [753, 169] width 21 height 21
checkbox input "false"
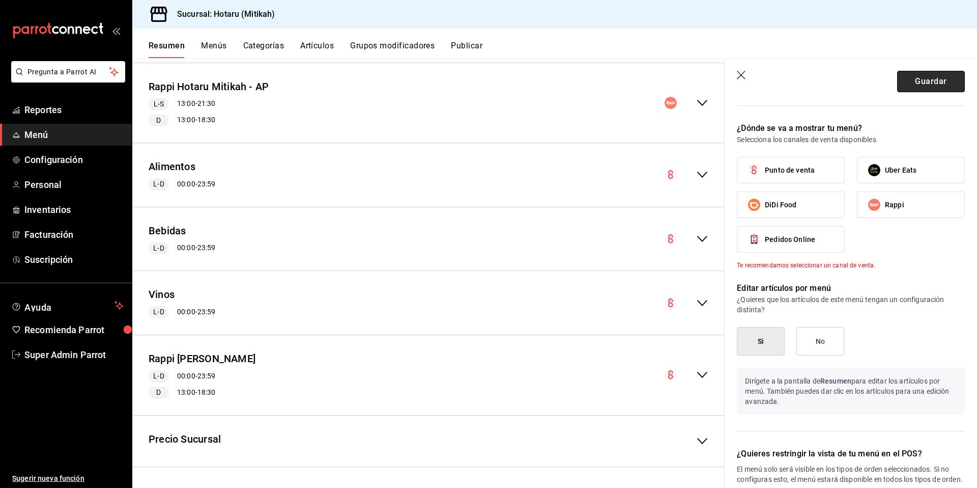
click at [912, 89] on button "Guardar" at bounding box center [931, 81] width 68 height 21
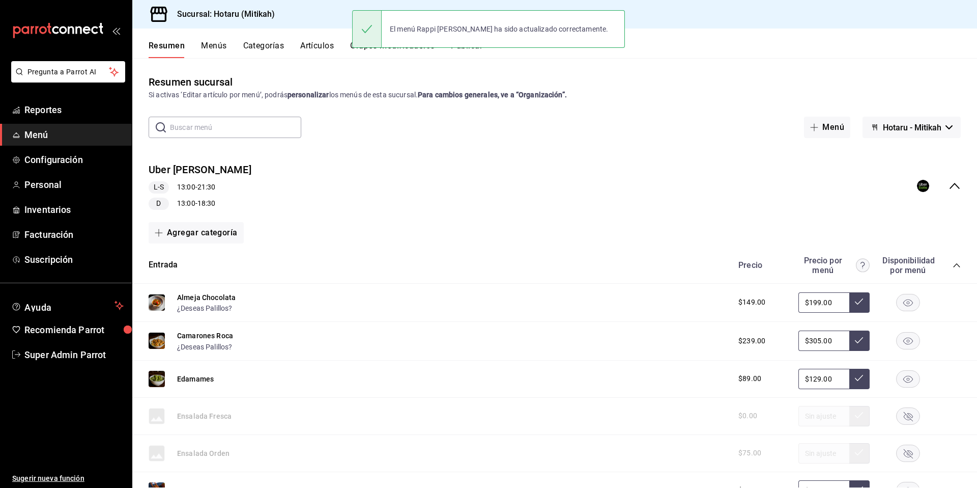
click at [949, 182] on icon "collapse-menu-row" at bounding box center [955, 186] width 12 height 12
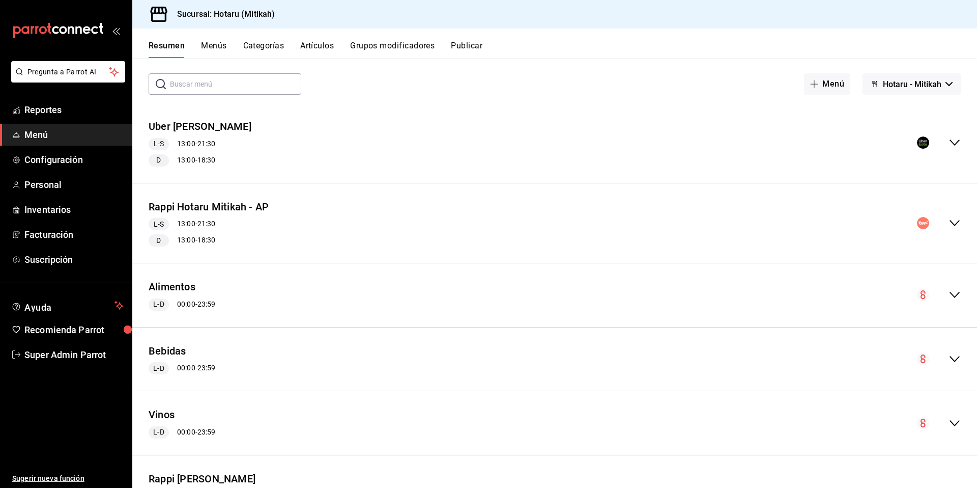
scroll to position [1, 0]
